Goal: Information Seeking & Learning: Understand process/instructions

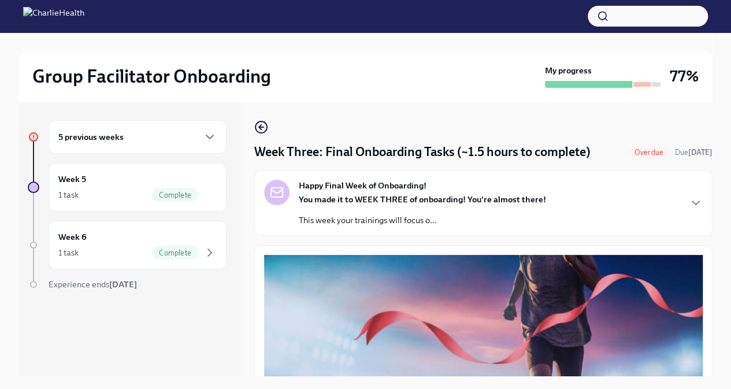
click at [195, 144] on div "5 previous weeks" at bounding box center [138, 137] width 178 height 34
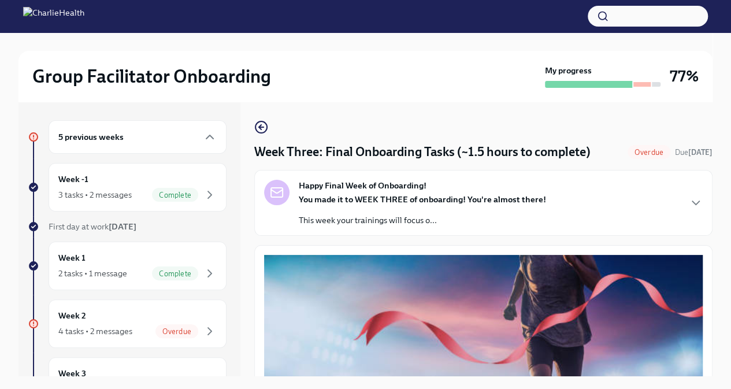
click at [77, 140] on h6 "5 previous weeks" at bounding box center [90, 137] width 65 height 13
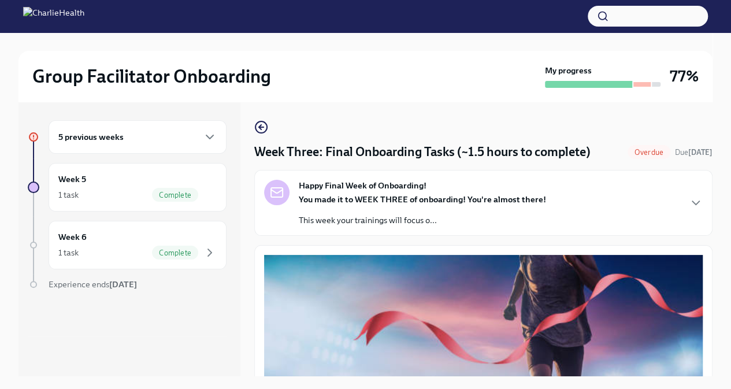
click at [77, 140] on h6 "5 previous weeks" at bounding box center [90, 137] width 65 height 13
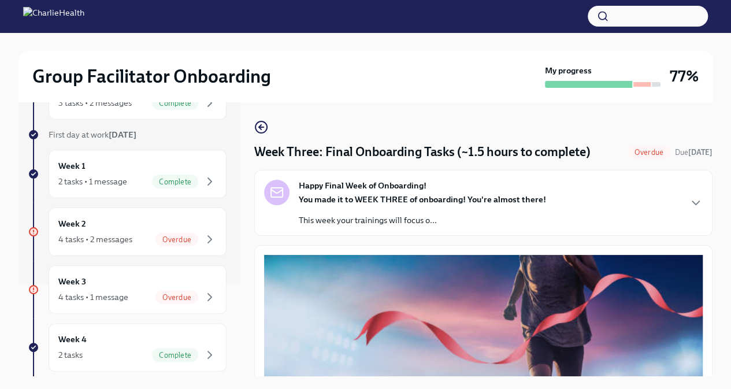
scroll to position [92, 0]
click at [121, 236] on div "4 tasks • 2 messages" at bounding box center [95, 239] width 74 height 12
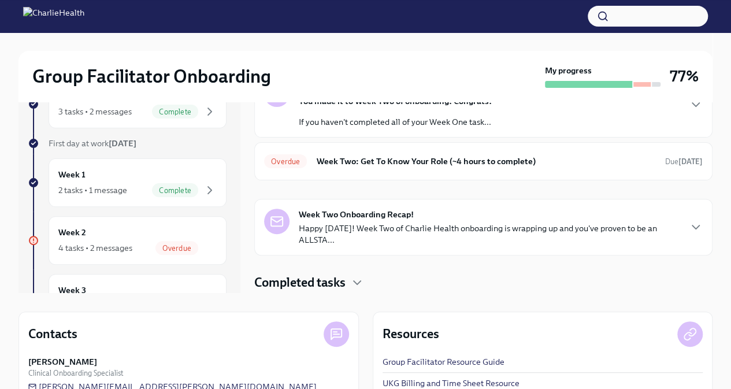
scroll to position [96, 0]
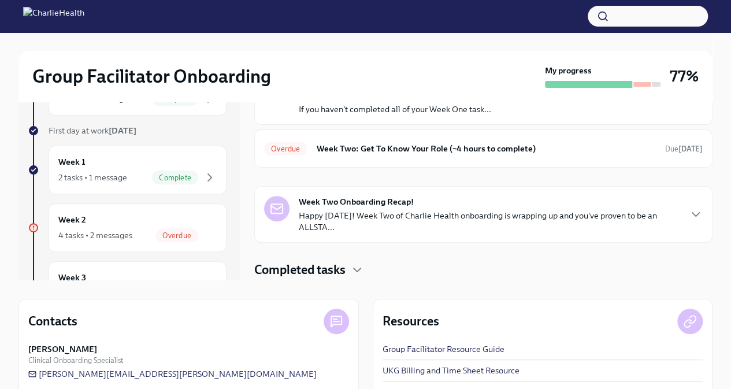
click at [409, 167] on div "Happy Week Two! You made it to Week Two of onboarding! Congrats! If you haven't…" at bounding box center [483, 151] width 458 height 184
click at [402, 151] on h6 "Week Two: Get To Know Your Role (~4 hours to complete)" at bounding box center [486, 148] width 340 height 13
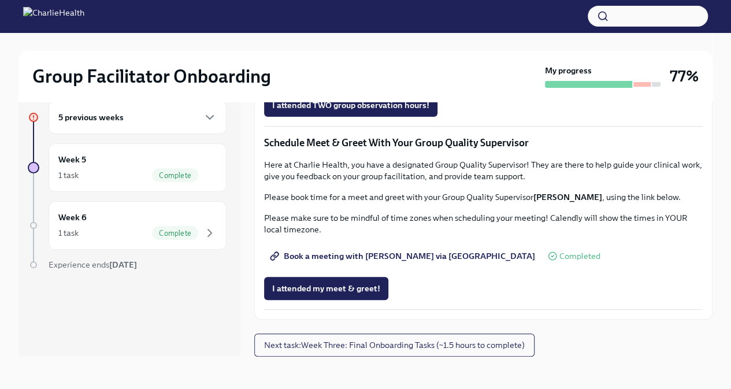
scroll to position [19, 0]
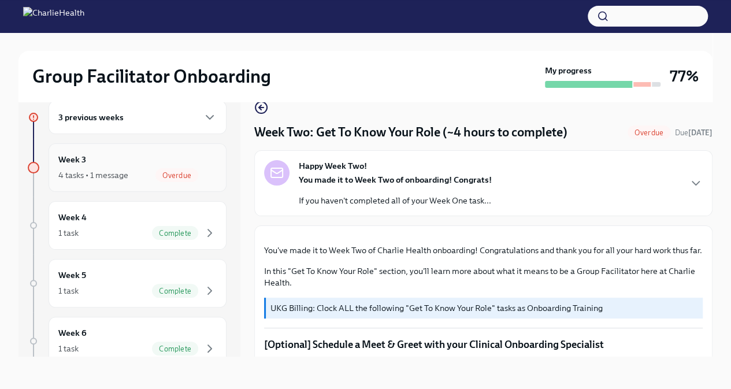
scroll to position [1084, 0]
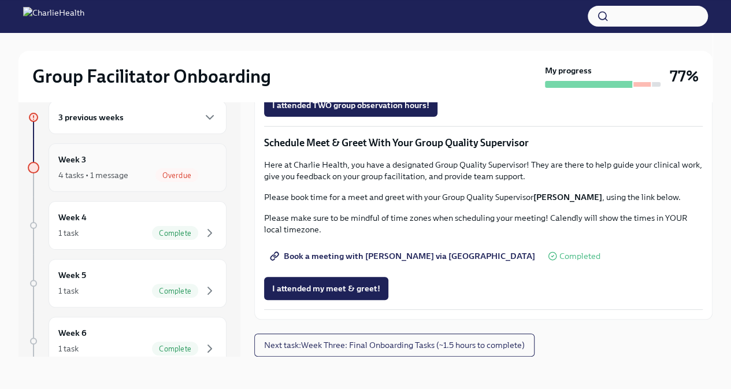
click at [122, 173] on div "4 tasks • 1 message" at bounding box center [93, 175] width 70 height 12
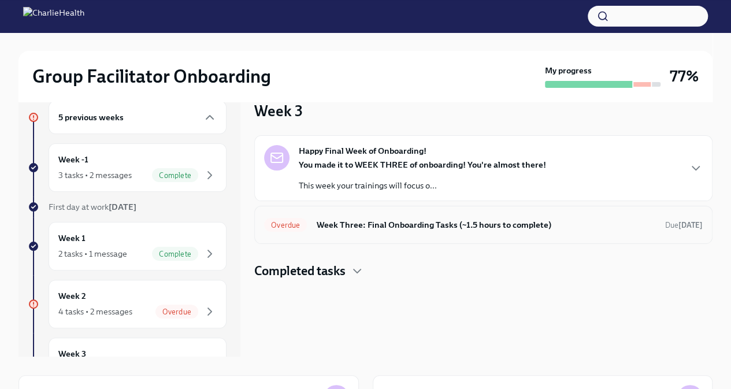
click at [427, 219] on h6 "Week Three: Final Onboarding Tasks (~1.5 hours to complete)" at bounding box center [486, 224] width 340 height 13
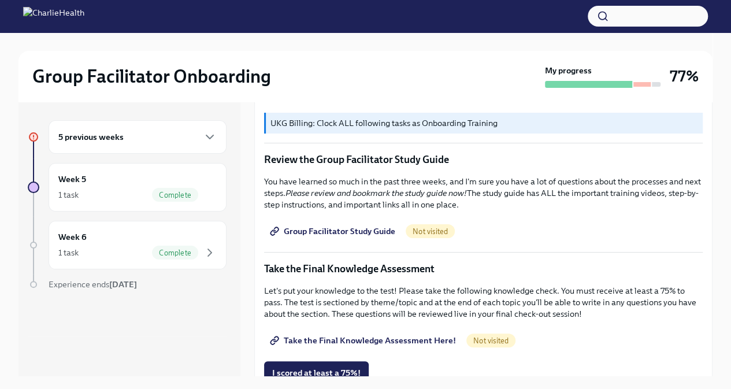
click at [123, 143] on div "5 previous weeks" at bounding box center [137, 137] width 158 height 14
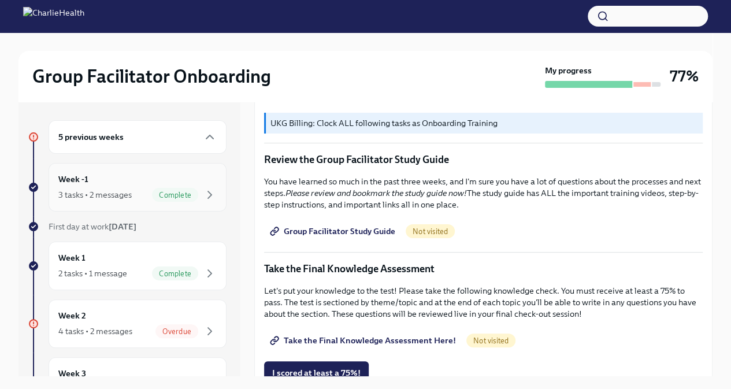
click at [115, 190] on div "3 tasks • 2 messages" at bounding box center [94, 195] width 73 height 12
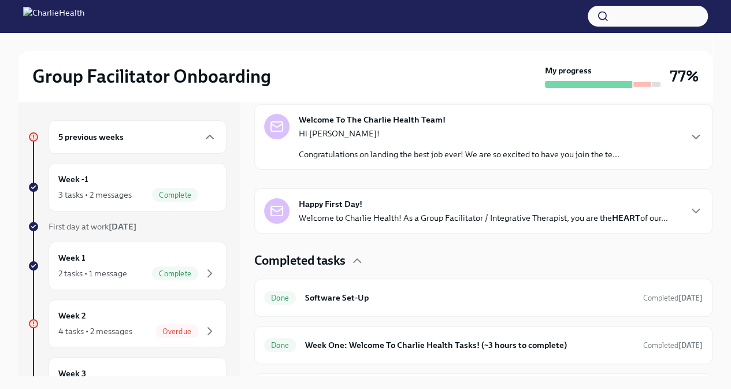
scroll to position [220, 0]
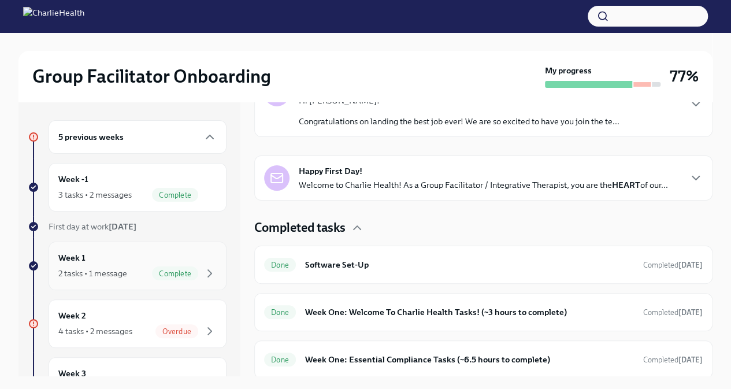
click at [95, 260] on div "Week 1 2 tasks • 1 message Complete" at bounding box center [137, 265] width 158 height 29
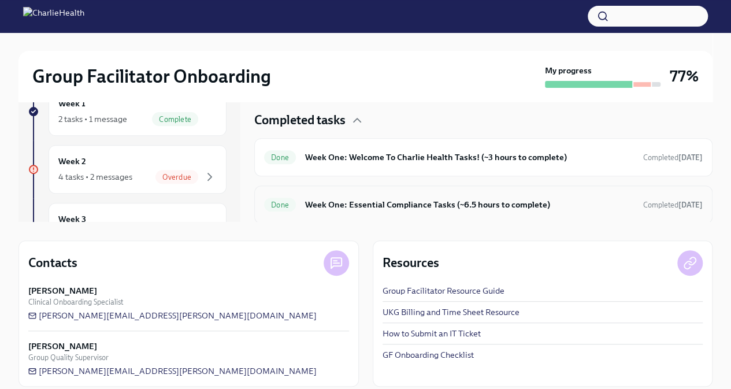
scroll to position [165, 0]
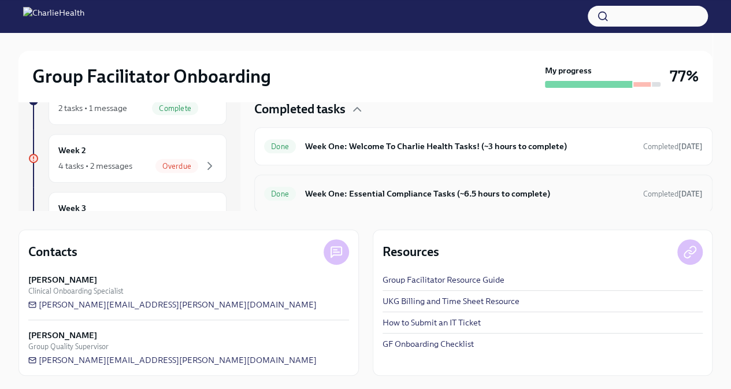
click at [367, 197] on h6 "Week One: Essential Compliance Tasks (~6.5 hours to complete)" at bounding box center [469, 193] width 329 height 13
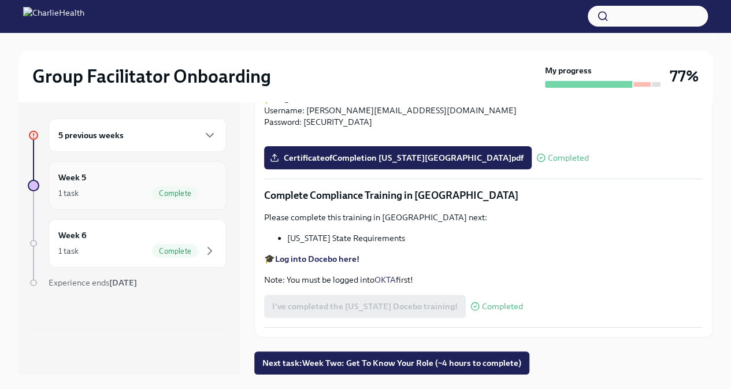
scroll to position [1, 0]
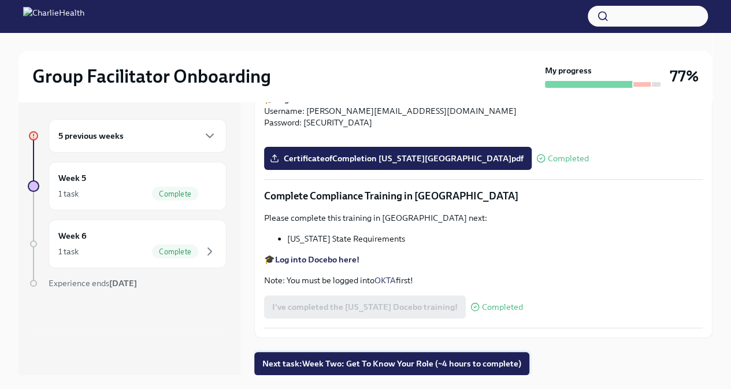
click at [332, 369] on button "Next task : Week Two: Get To Know Your Role (~4 hours to complete)" at bounding box center [391, 363] width 275 height 23
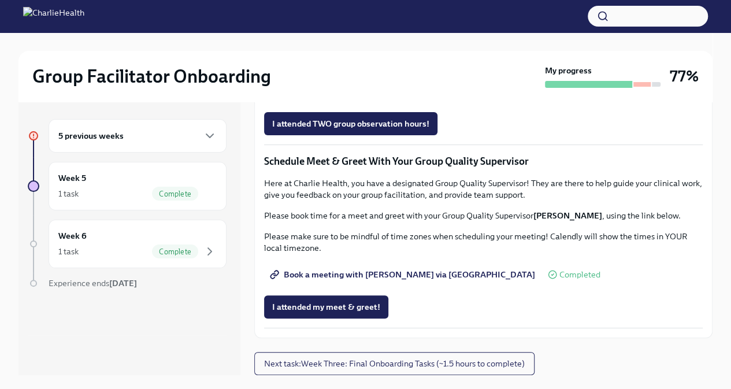
scroll to position [898, 0]
click at [369, 97] on span "Complete this form to schedule your observations" at bounding box center [372, 91] width 201 height 12
click at [386, 97] on span "Complete this form to schedule your observations" at bounding box center [372, 91] width 201 height 12
drag, startPoint x: 393, startPoint y: 281, endPoint x: 329, endPoint y: 247, distance: 72.4
click at [329, 65] on span "Group Observation Instructions" at bounding box center [338, 59] width 133 height 12
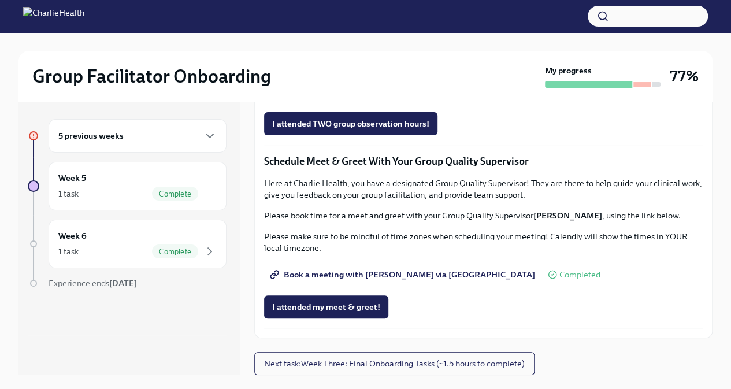
click at [348, 65] on span "Group Observation Instructions" at bounding box center [338, 59] width 133 height 12
